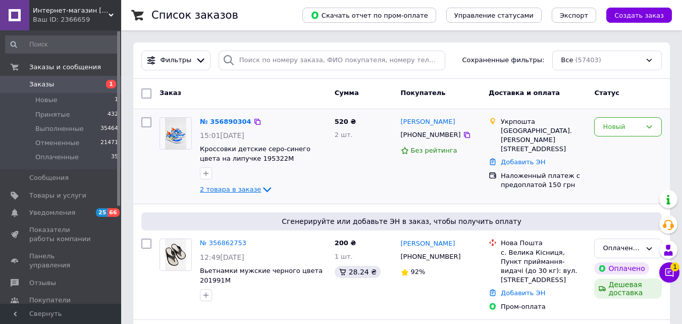
click at [263, 188] on icon at bounding box center [267, 189] width 8 height 5
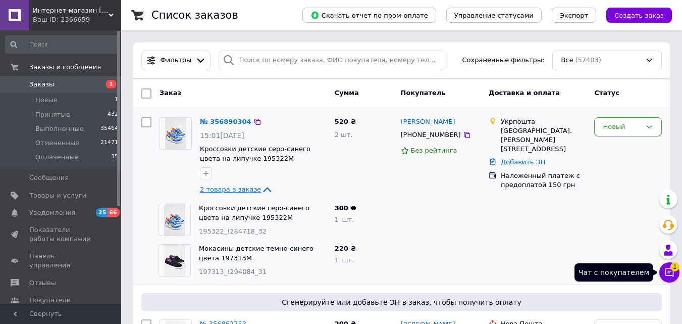
click at [671, 274] on icon at bounding box center [669, 272] width 10 height 10
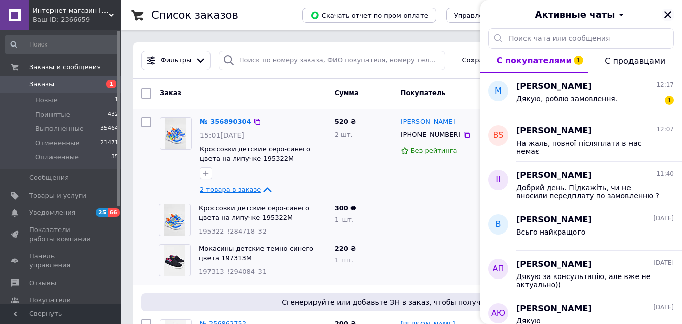
click at [669, 13] on icon "Закрыть" at bounding box center [667, 14] width 9 height 9
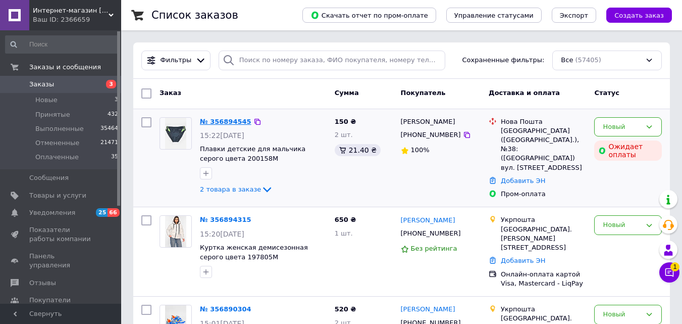
click at [214, 121] on link "№ 356894545" at bounding box center [225, 122] width 51 height 8
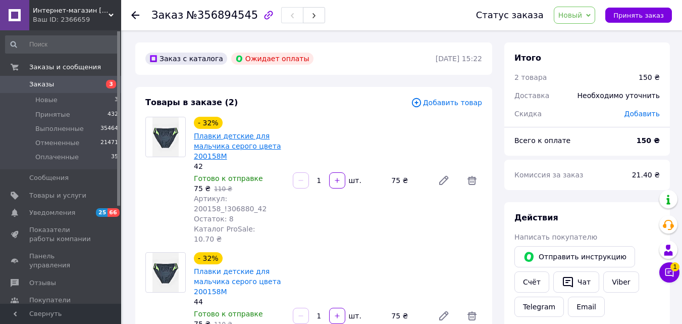
click at [240, 148] on link "Плавки детские для мальчика серого цвета 200158M" at bounding box center [237, 146] width 87 height 28
click at [78, 10] on span "Интернет-магазин Minimalka.com - минимальные цены на одежду и обувь, нижнее бел…" at bounding box center [71, 10] width 76 height 9
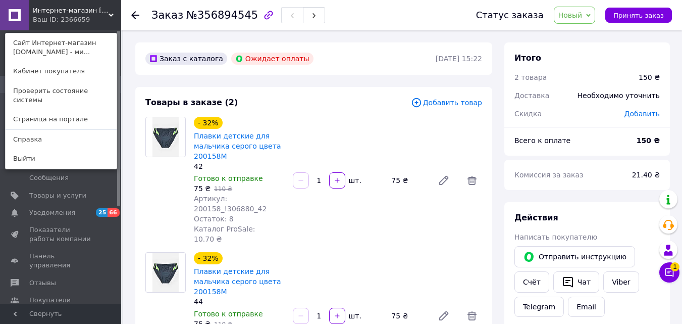
drag, startPoint x: 52, startPoint y: 149, endPoint x: 52, endPoint y: 155, distance: 5.6
click at [52, 150] on link "Выйти" at bounding box center [61, 158] width 111 height 19
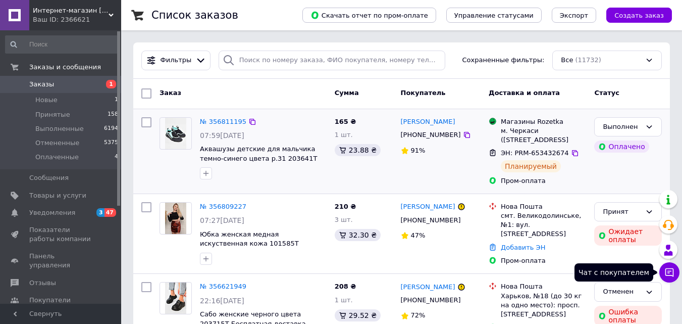
drag, startPoint x: 668, startPoint y: 271, endPoint x: 466, endPoint y: 176, distance: 223.6
click at [668, 271] on icon at bounding box center [669, 272] width 9 height 9
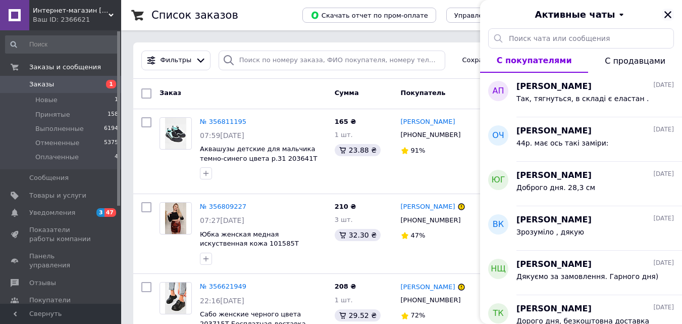
click at [666, 16] on icon "Закрыть" at bounding box center [667, 14] width 7 height 7
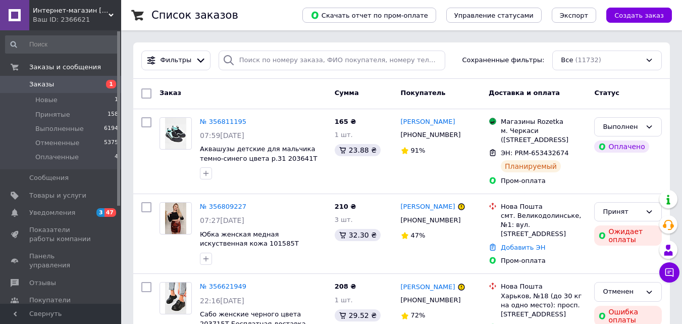
drag, startPoint x: 46, startPoint y: 272, endPoint x: 226, endPoint y: 203, distance: 193.0
click at [45, 278] on span "Отзывы" at bounding box center [42, 282] width 27 height 9
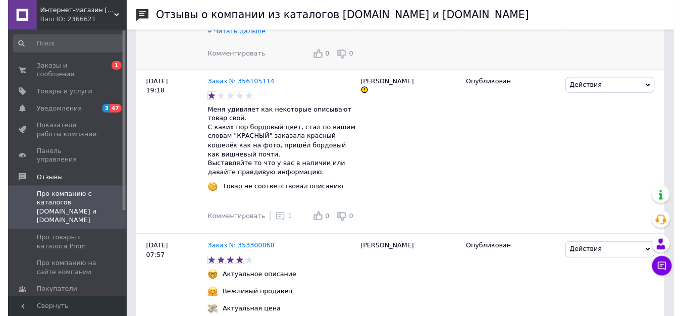
scroll to position [303, 0]
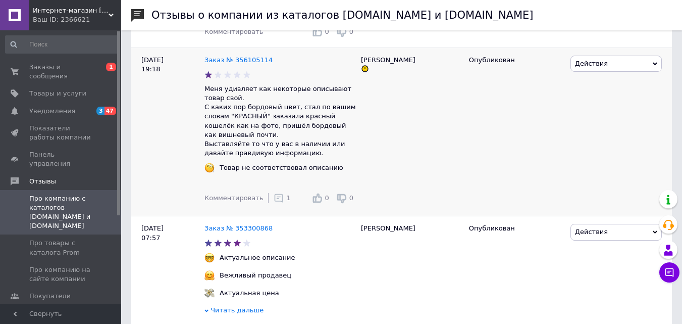
click at [274, 202] on icon at bounding box center [279, 198] width 10 height 10
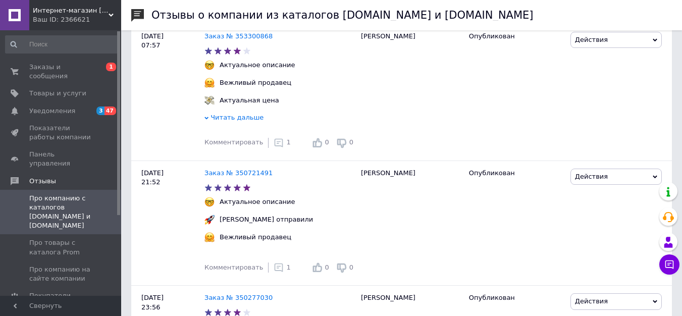
scroll to position [656, 0]
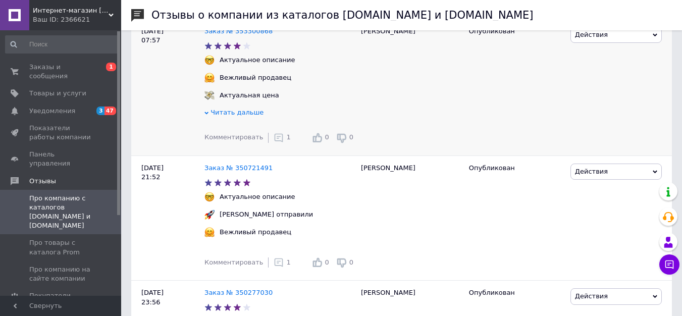
click at [274, 133] on icon at bounding box center [279, 138] width 10 height 10
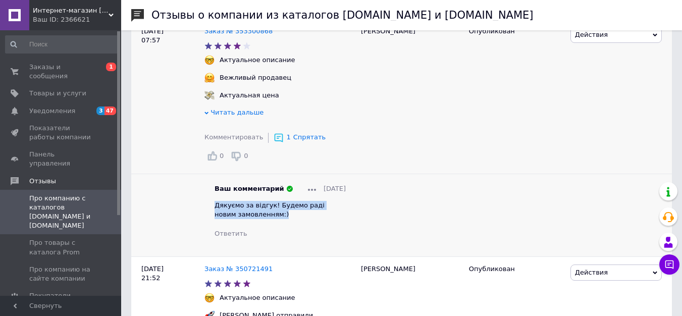
drag, startPoint x: 214, startPoint y: 200, endPoint x: 260, endPoint y: 210, distance: 47.5
click at [260, 210] on div "Ваш комментарий [DATE] Дякуємо за відгук! Будемо раді новим замовленням:) Ответ…" at bounding box center [279, 211] width 151 height 55
copy span "Дякуємо за відгук! Будемо раді новим замовленням:)"
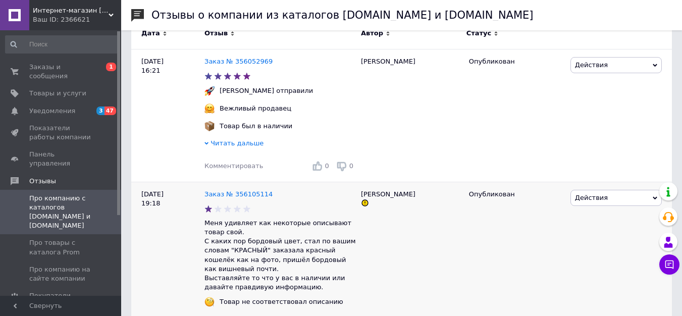
scroll to position [151, 0]
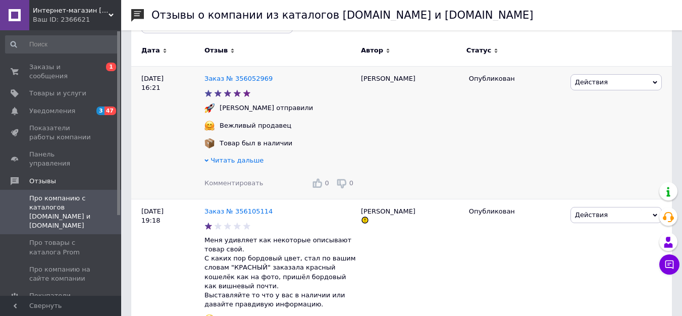
click at [234, 186] on span "Комментировать" at bounding box center [233, 183] width 59 height 8
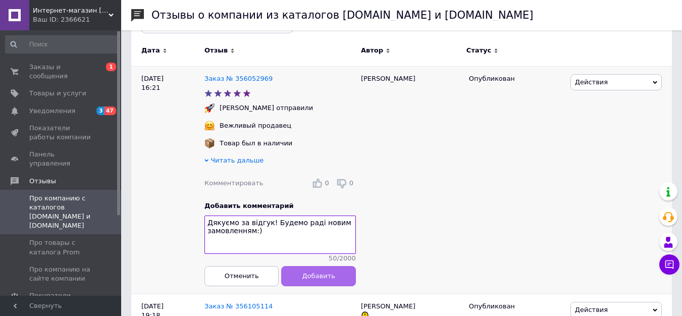
type textarea "Дякуємо за відгук! Будемо раді новим замовленням:)"
click at [313, 280] on span "Добавить" at bounding box center [318, 276] width 33 height 8
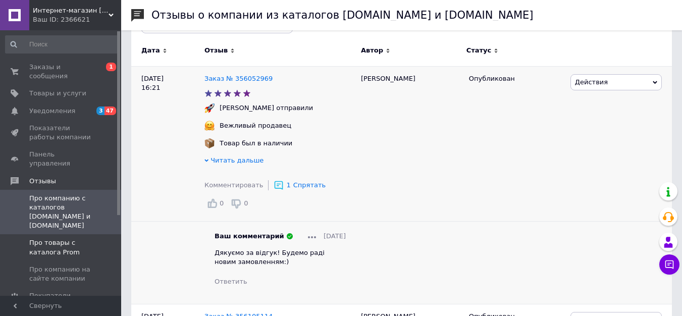
click at [61, 238] on span "Про товары с каталога Prom" at bounding box center [61, 247] width 64 height 18
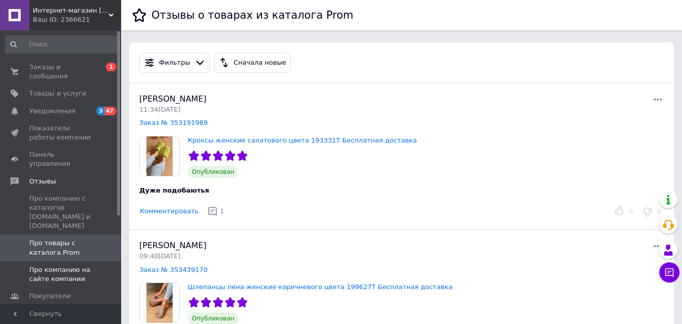
click at [70, 265] on span "Про компанию на сайте компании" at bounding box center [61, 274] width 64 height 18
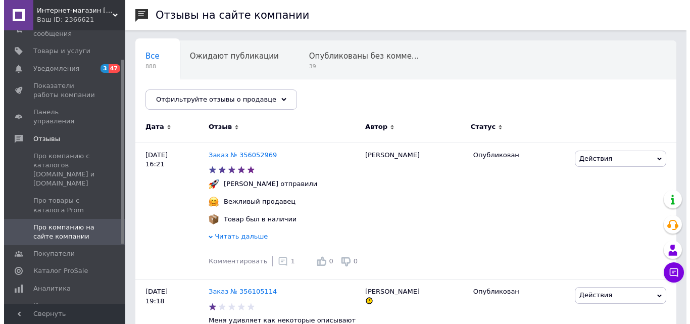
scroll to position [50, 0]
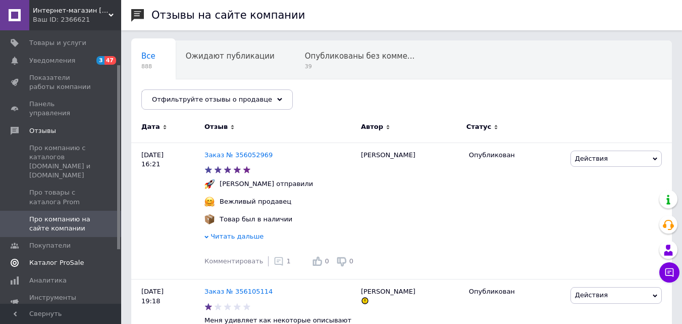
click at [63, 258] on span "Каталог ProSale" at bounding box center [56, 262] width 55 height 9
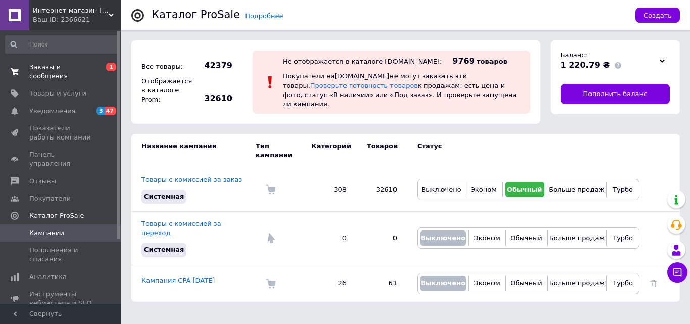
click at [63, 68] on span "Заказы и сообщения" at bounding box center [61, 72] width 64 height 18
